Goal: Information Seeking & Learning: Learn about a topic

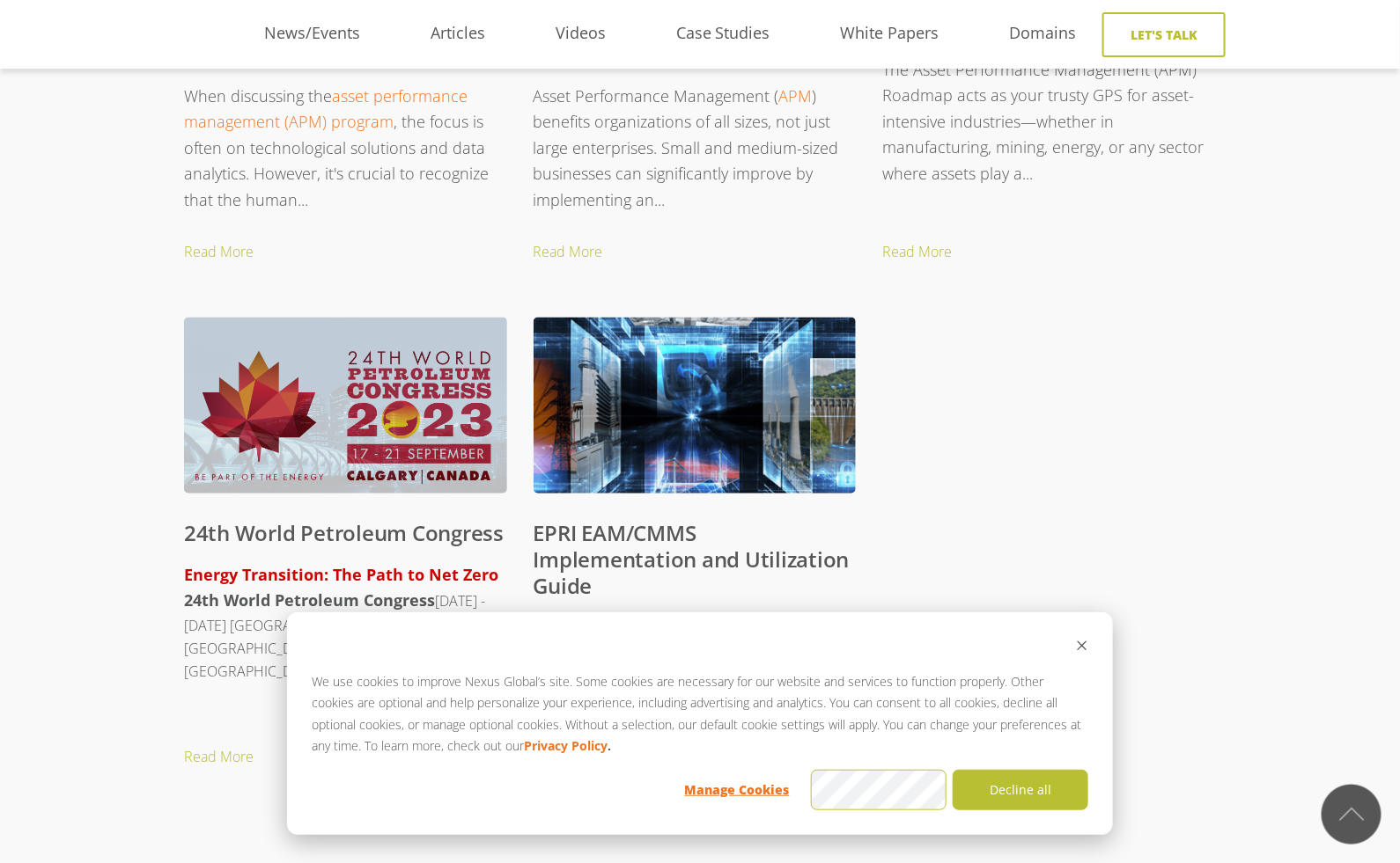
scroll to position [1073, 0]
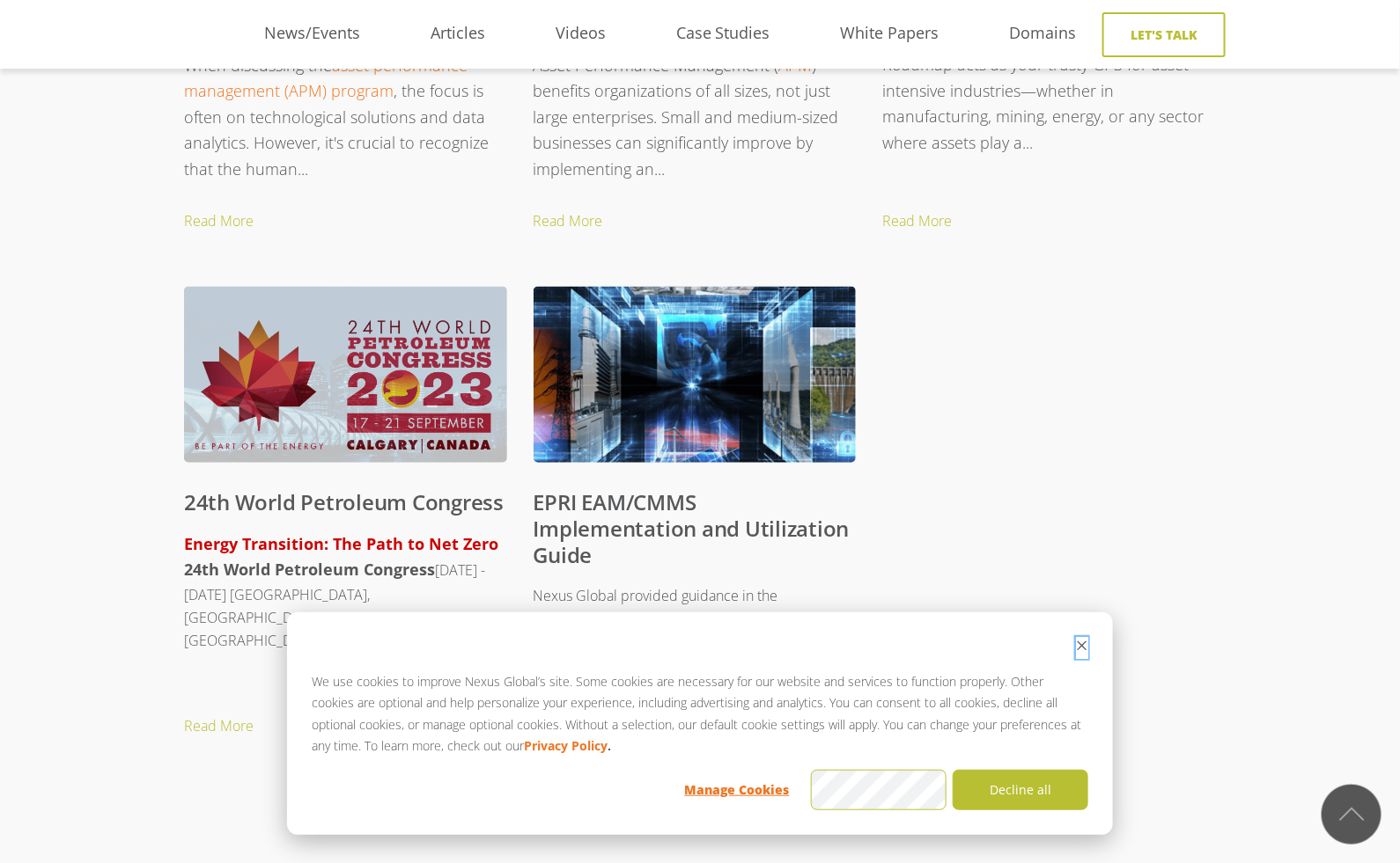
click at [1086, 643] on icon "Dismiss cookie banner" at bounding box center [1082, 646] width 13 height 13
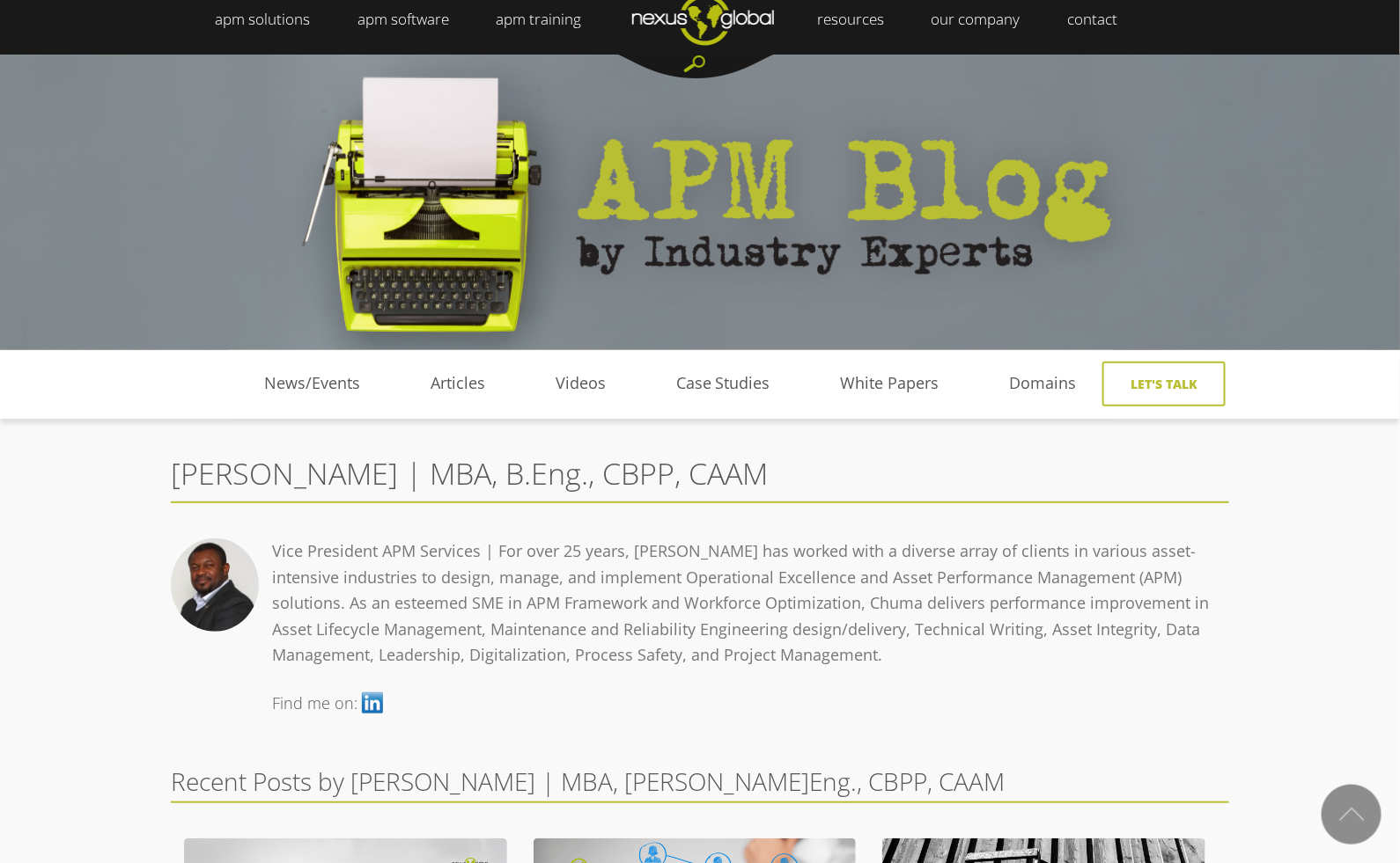
scroll to position [0, 0]
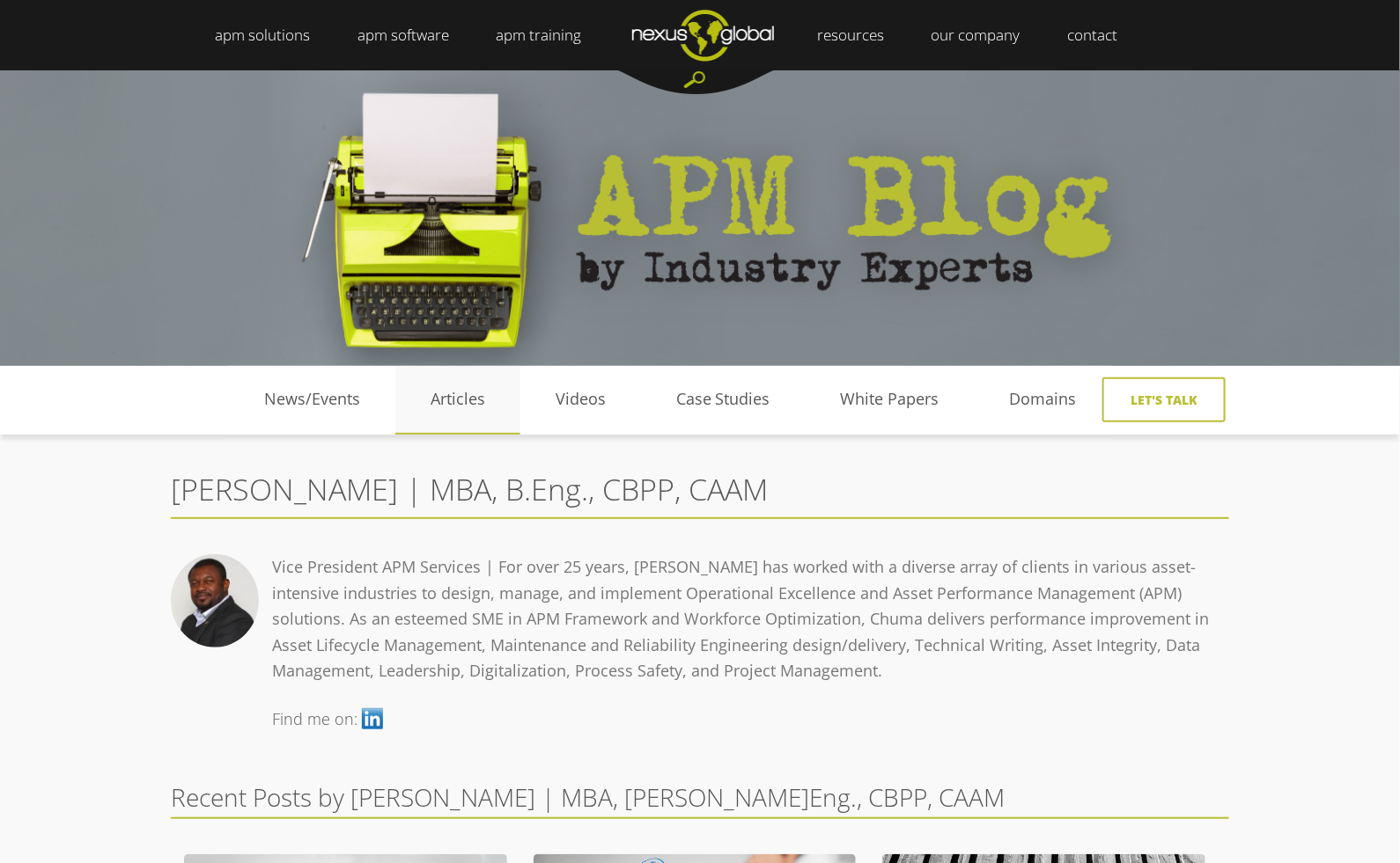
click at [458, 402] on link "Articles" at bounding box center [458, 399] width 125 height 26
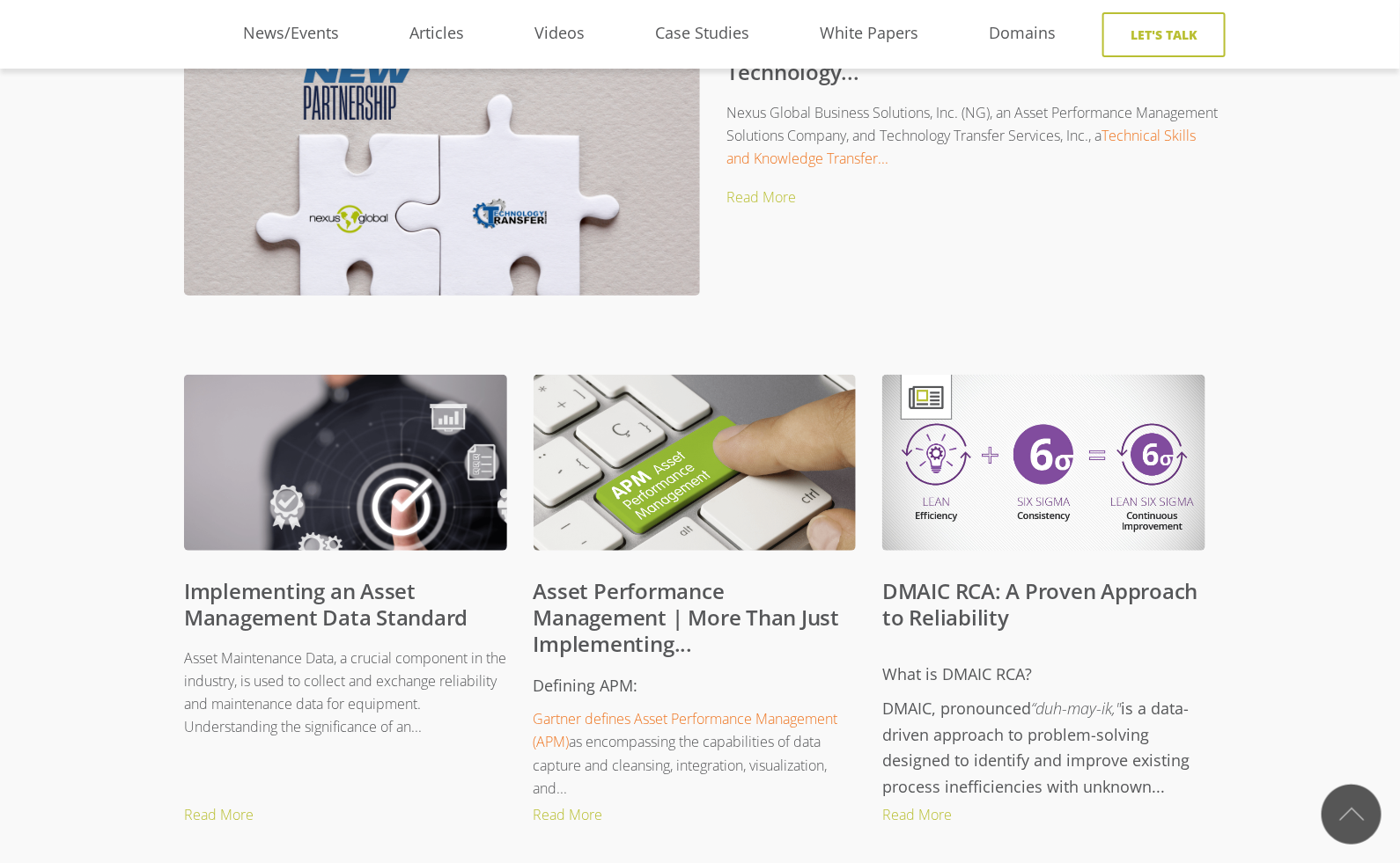
scroll to position [648, 0]
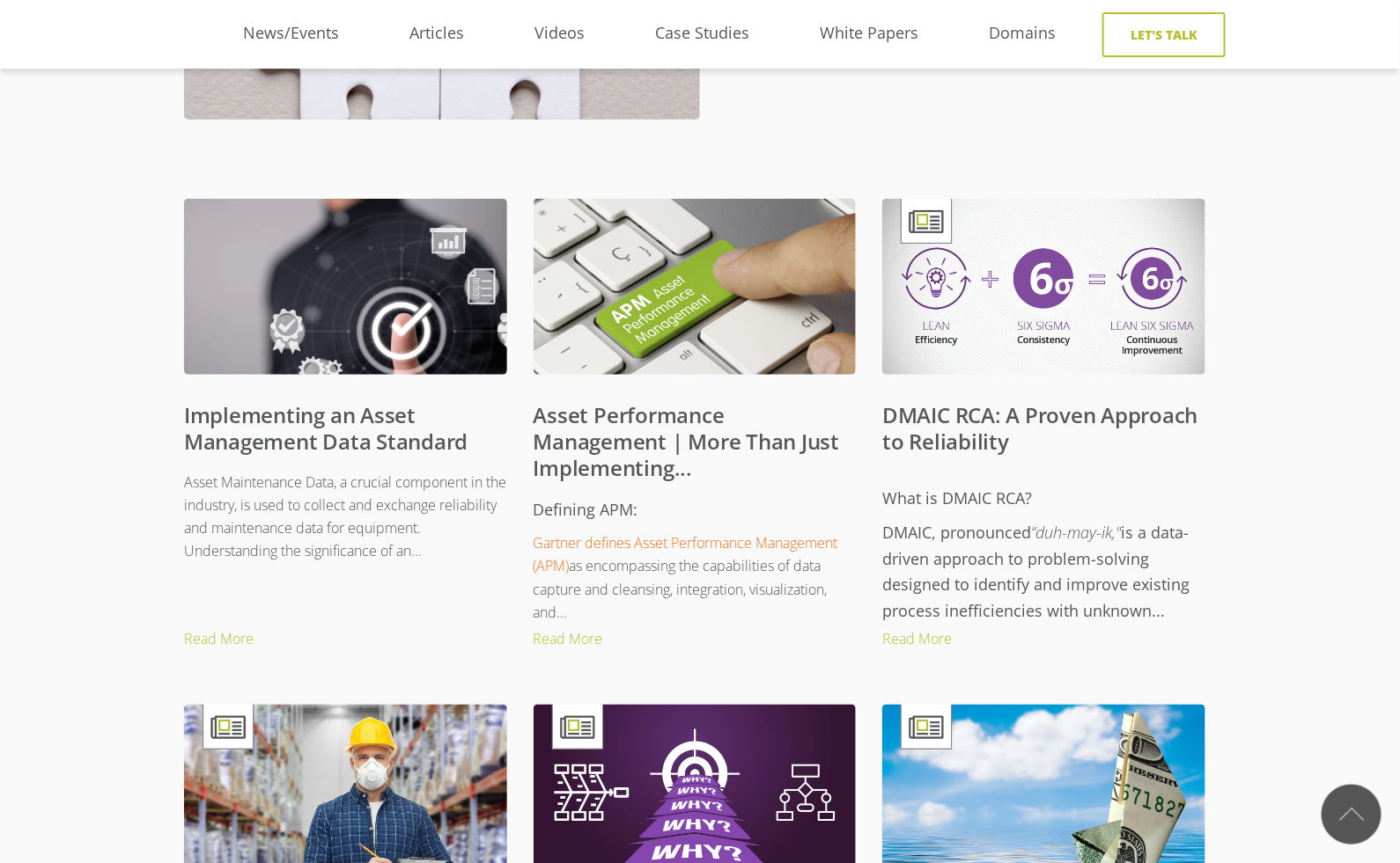
click at [992, 419] on link "DMAIC RCA: A Proven Approach to Reliability" at bounding box center [1040, 428] width 315 height 56
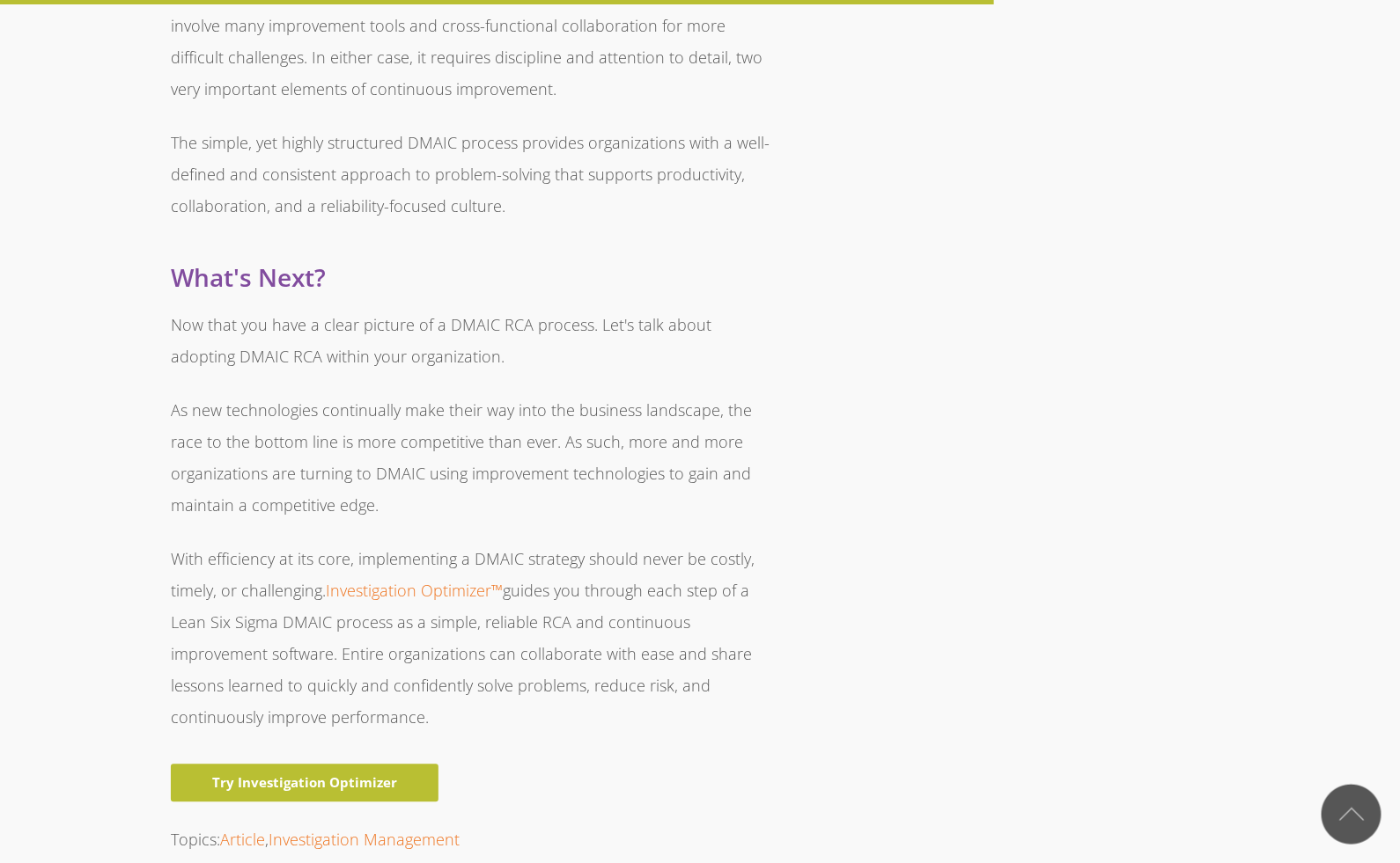
scroll to position [4166, 0]
